Goal: Transaction & Acquisition: Subscribe to service/newsletter

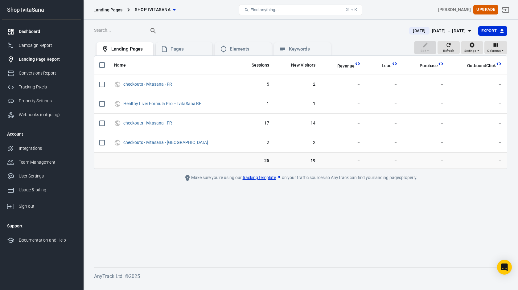
click at [33, 27] on link "Dashboard" at bounding box center [41, 32] width 79 height 14
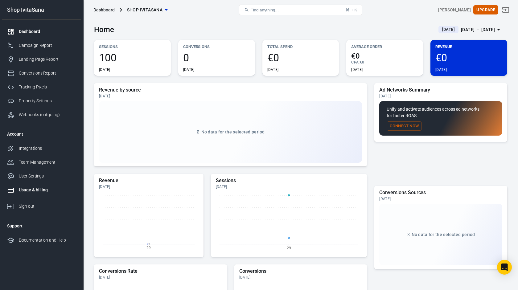
click at [40, 188] on div "Usage & billing" at bounding box center [47, 190] width 57 height 6
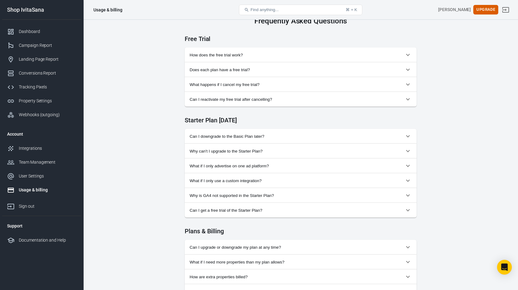
scroll to position [260, 0]
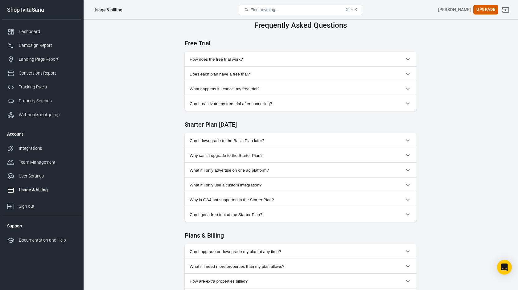
click at [271, 61] on span "How does the free trial work?" at bounding box center [297, 59] width 215 height 5
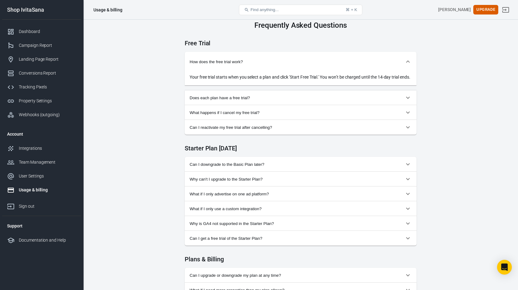
click at [286, 130] on span "Can I reactivate my free trial after cancelling?" at bounding box center [297, 127] width 215 height 5
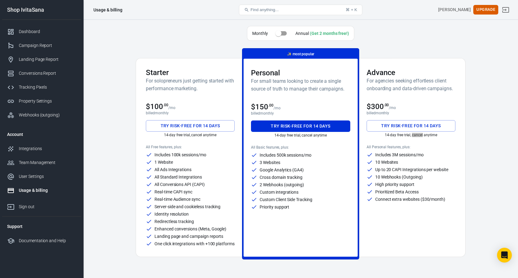
scroll to position [243, 0]
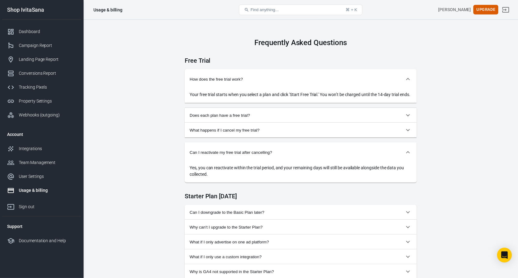
click at [272, 137] on button "What happens if I cancel my free trial?" at bounding box center [301, 130] width 232 height 15
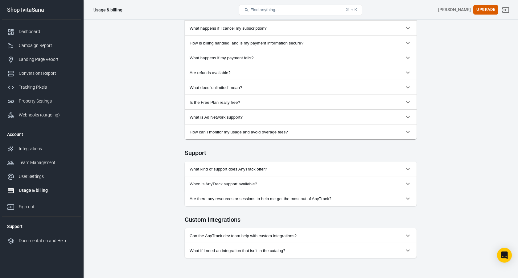
scroll to position [0, 0]
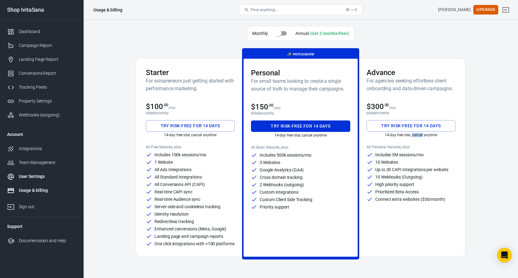
click at [32, 175] on div "User Settings" at bounding box center [47, 176] width 57 height 6
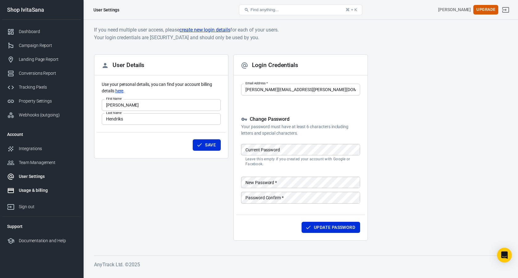
click at [38, 189] on div "Usage & billing" at bounding box center [47, 190] width 57 height 6
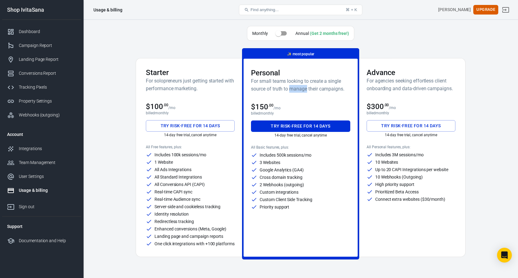
click at [285, 33] on input "checkbox" at bounding box center [278, 33] width 35 height 12
checkbox input "true"
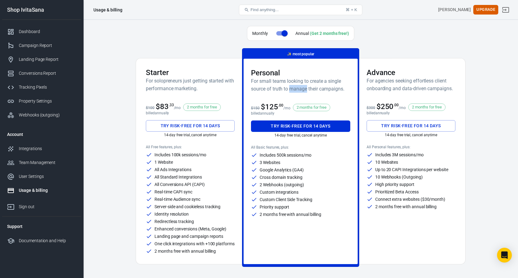
click at [191, 126] on button "Try risk-free for 14 days" at bounding box center [190, 125] width 89 height 11
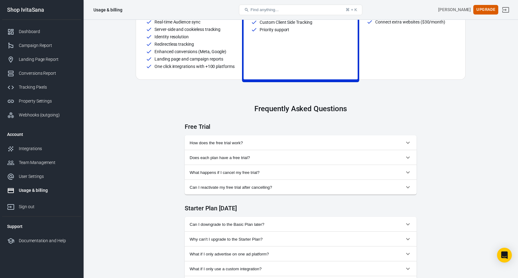
scroll to position [178, 0]
click at [223, 144] on span "How does the free trial work?" at bounding box center [297, 142] width 215 height 5
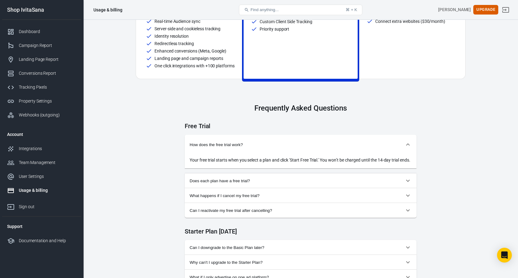
click at [260, 183] on span "Does each plan have a free trial?" at bounding box center [297, 180] width 215 height 5
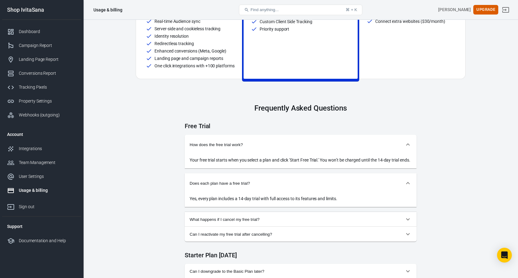
click at [255, 222] on button "What happens if I cancel my free trial?" at bounding box center [301, 219] width 232 height 15
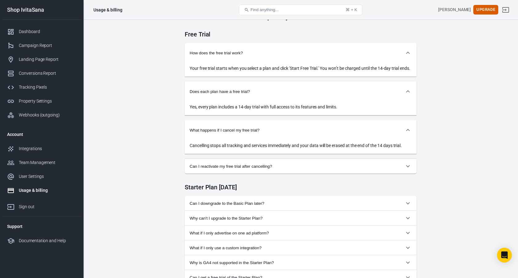
scroll to position [270, 0]
click at [271, 168] on span "Can I reactivate my free trial after cancelling?" at bounding box center [297, 166] width 215 height 5
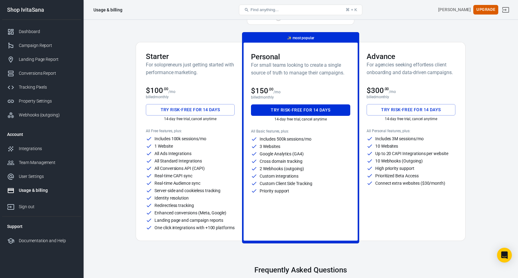
scroll to position [0, 0]
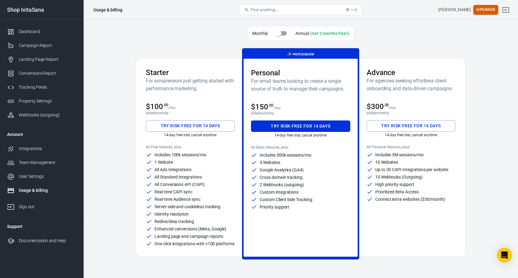
click at [483, 10] on button "Upgrade" at bounding box center [486, 10] width 25 height 10
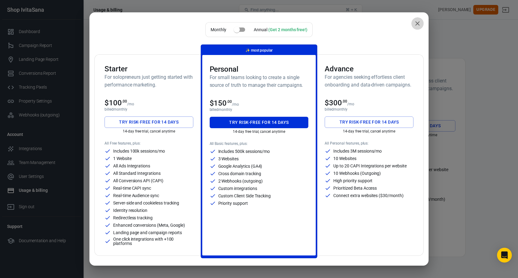
click at [419, 26] on icon "close" at bounding box center [417, 23] width 7 height 7
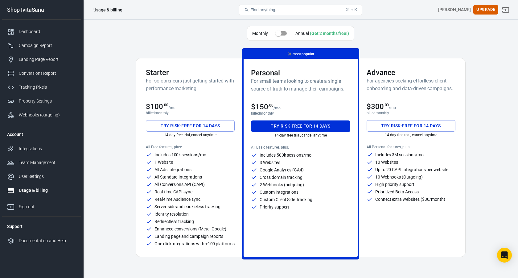
click at [111, 11] on div "Usage & billing" at bounding box center [108, 10] width 29 height 6
click at [300, 14] on button "Find anything... ⌘ + K" at bounding box center [300, 10] width 123 height 10
click at [292, 11] on button "Find anything... ⌘ + K" at bounding box center [300, 10] width 123 height 10
click at [274, 8] on span "Find anything..." at bounding box center [265, 9] width 28 height 5
click at [249, 8] on icon at bounding box center [246, 9] width 5 height 5
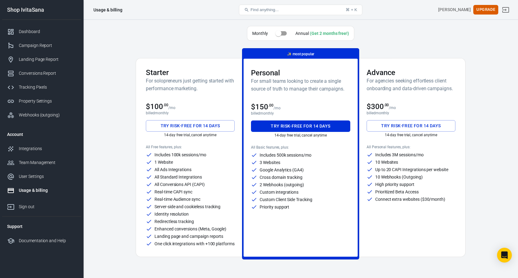
click at [248, 8] on icon at bounding box center [246, 9] width 5 height 5
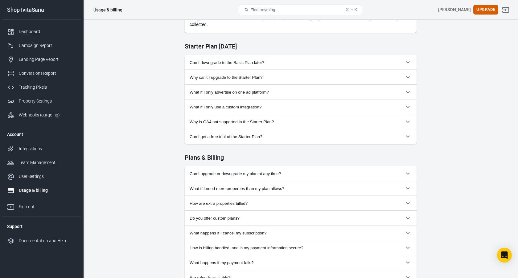
scroll to position [436, 0]
click at [223, 69] on button "Can I downgrade to the Basic Plan later?" at bounding box center [301, 62] width 232 height 15
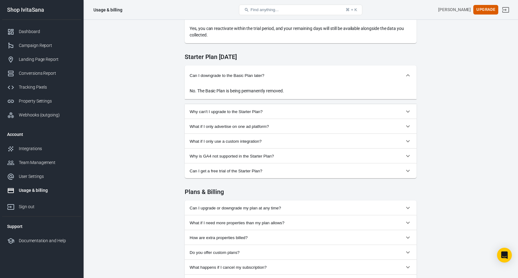
scroll to position [426, 0]
click at [230, 118] on button "Why can't I upgrade to the Starter Plan?" at bounding box center [301, 110] width 232 height 15
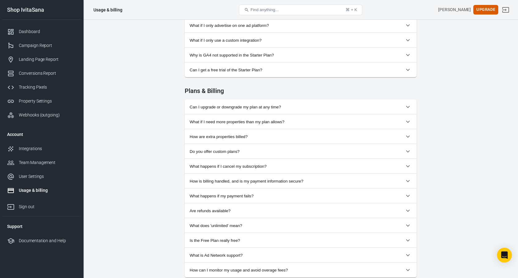
scroll to position [557, 0]
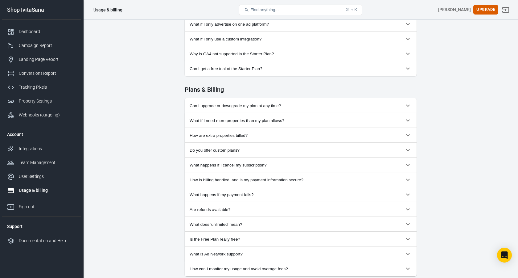
click at [221, 57] on button "Why is GA4 not supported in the Starter Plan?" at bounding box center [301, 53] width 232 height 15
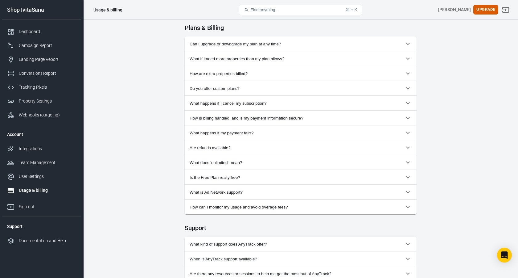
scroll to position [655, 0]
click at [200, 45] on span "Can I upgrade or downgrade my plan at any time?" at bounding box center [297, 42] width 215 height 5
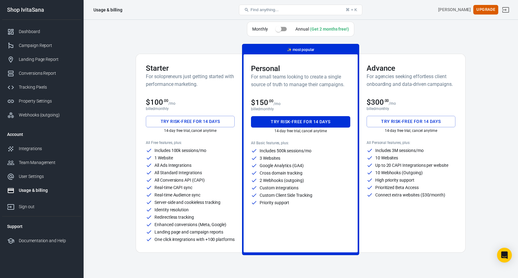
scroll to position [0, 0]
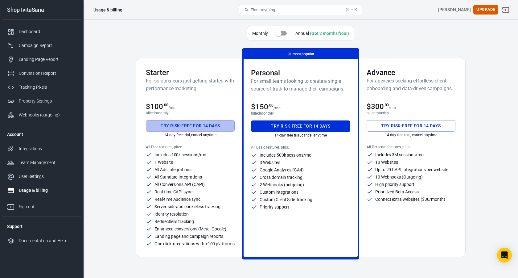
click at [189, 123] on button "Try risk-free for 14 days" at bounding box center [190, 125] width 89 height 11
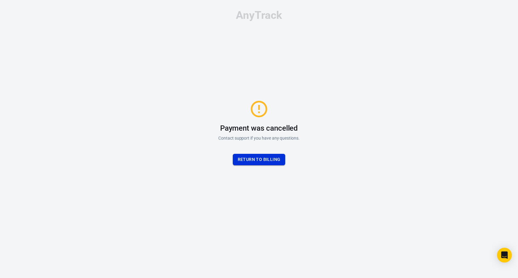
click at [263, 156] on button "Return to billing" at bounding box center [259, 159] width 53 height 11
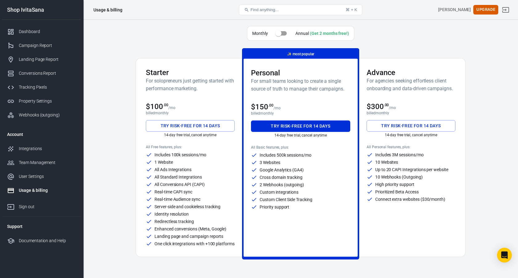
click at [46, 193] on div "Usage & billing" at bounding box center [47, 190] width 57 height 6
